Goal: Information Seeking & Learning: Learn about a topic

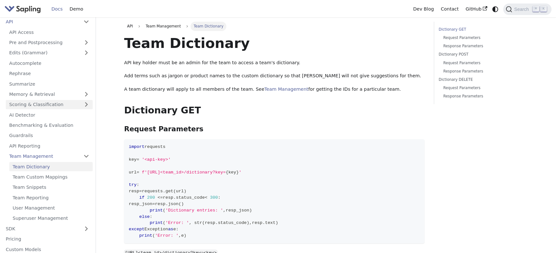
scroll to position [20, 0]
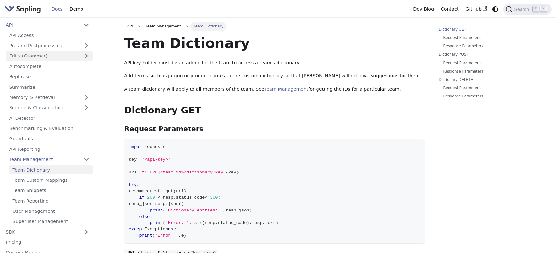
click at [53, 55] on link "Edits (Grammar)" at bounding box center [49, 55] width 87 height 9
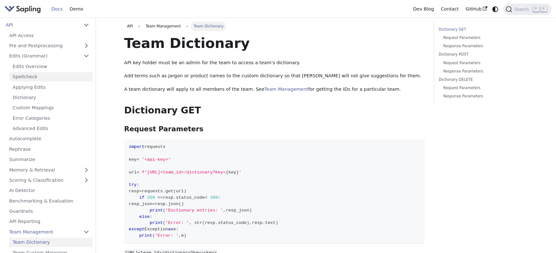
click at [27, 74] on link "Spellcheck" at bounding box center [50, 76] width 83 height 9
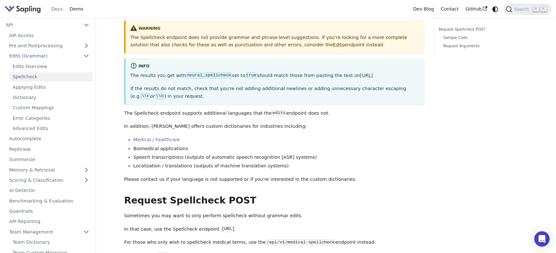
scroll to position [60, 0]
click at [41, 62] on link "Edits Overview" at bounding box center [50, 66] width 83 height 9
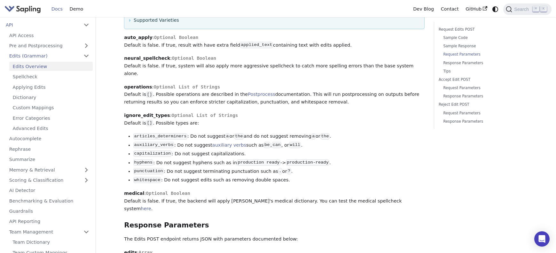
scroll to position [789, 0]
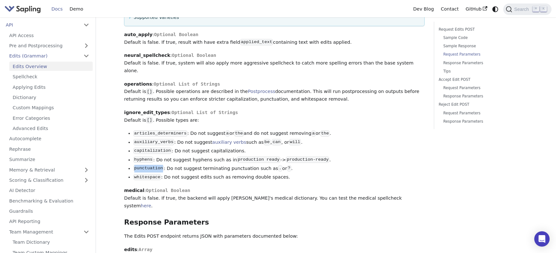
drag, startPoint x: 134, startPoint y: 137, endPoint x: 163, endPoint y: 137, distance: 29.4
click at [163, 165] on code "punctuation" at bounding box center [148, 168] width 30 height 6
drag, startPoint x: 134, startPoint y: 146, endPoint x: 163, endPoint y: 146, distance: 28.5
click at [163, 174] on li "whitespace : Do not suggest edits such as removing double spaces." at bounding box center [278, 178] width 291 height 8
drag, startPoint x: 134, startPoint y: 110, endPoint x: 172, endPoint y: 112, distance: 37.8
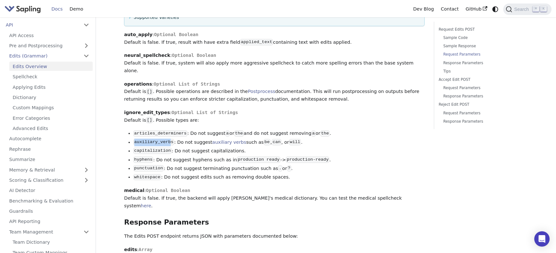
click at [172, 139] on code "auxiliary_verbs" at bounding box center [153, 142] width 41 height 6
drag, startPoint x: 133, startPoint y: 100, endPoint x: 187, endPoint y: 103, distance: 54.1
click at [187, 130] on code "articles_determiners" at bounding box center [160, 133] width 54 height 6
drag, startPoint x: 135, startPoint y: 128, endPoint x: 154, endPoint y: 128, distance: 18.9
click at [154, 156] on li "hyphens : Do not suggest hyphens such as in production ready -> production-read…" at bounding box center [278, 160] width 291 height 8
